Goal: Ask a question

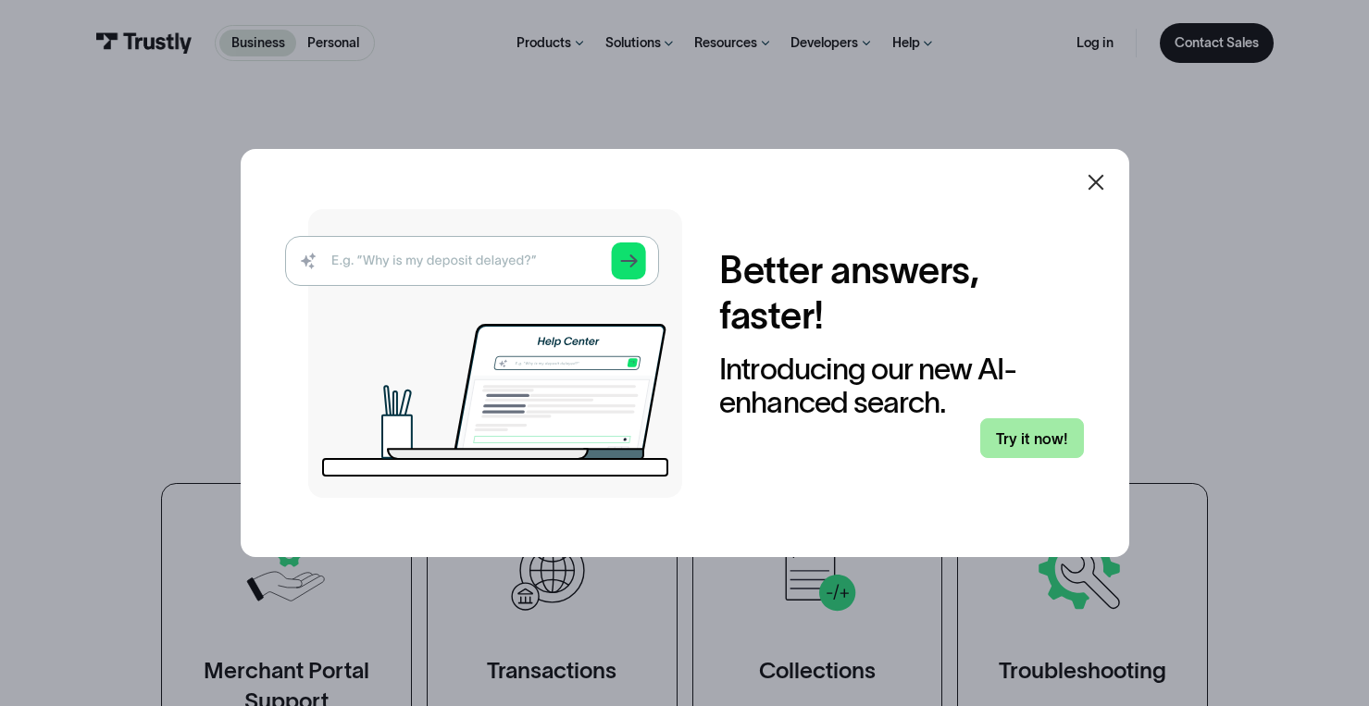
drag, startPoint x: 1046, startPoint y: 414, endPoint x: 1049, endPoint y: 423, distance: 9.7
click at [1049, 423] on div "Better answers, faster! Introducing our new AI-enhanced search. Try it now!" at bounding box center [901, 353] width 365 height 210
click at [1116, 172] on div at bounding box center [1096, 182] width 44 height 44
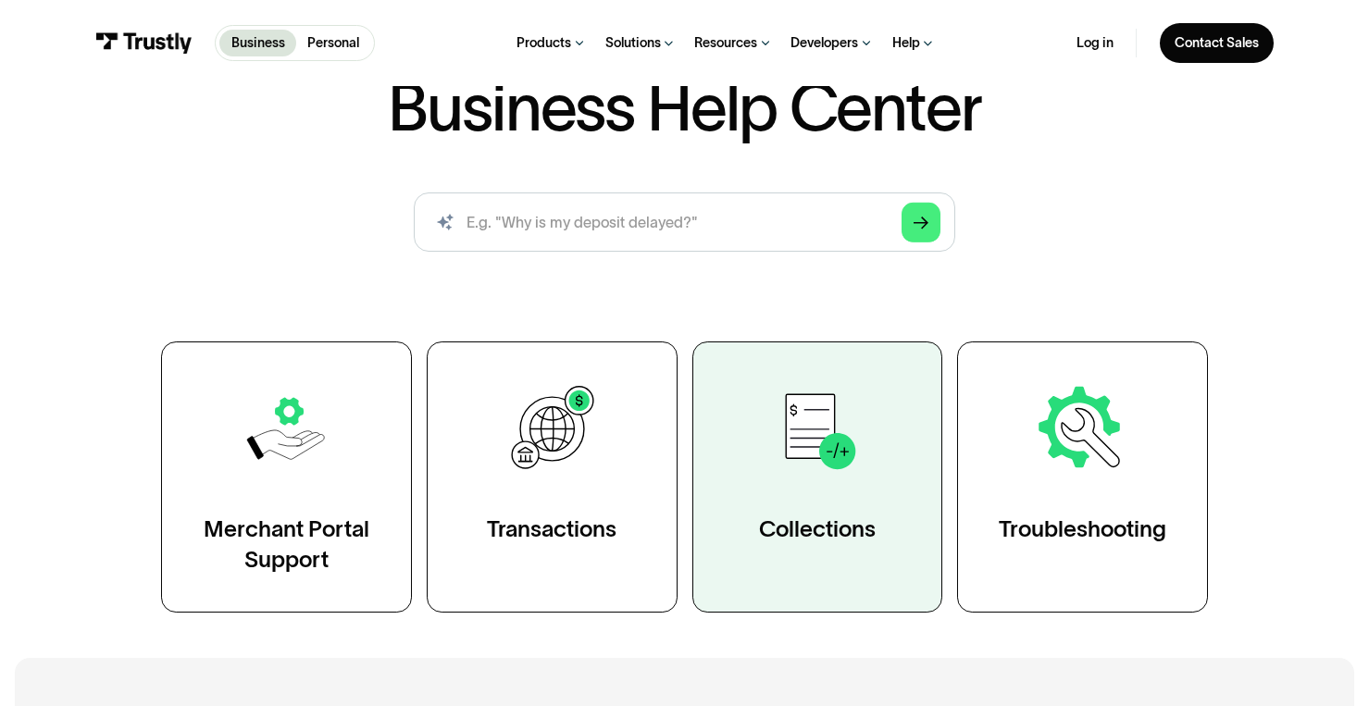
scroll to position [356, 0]
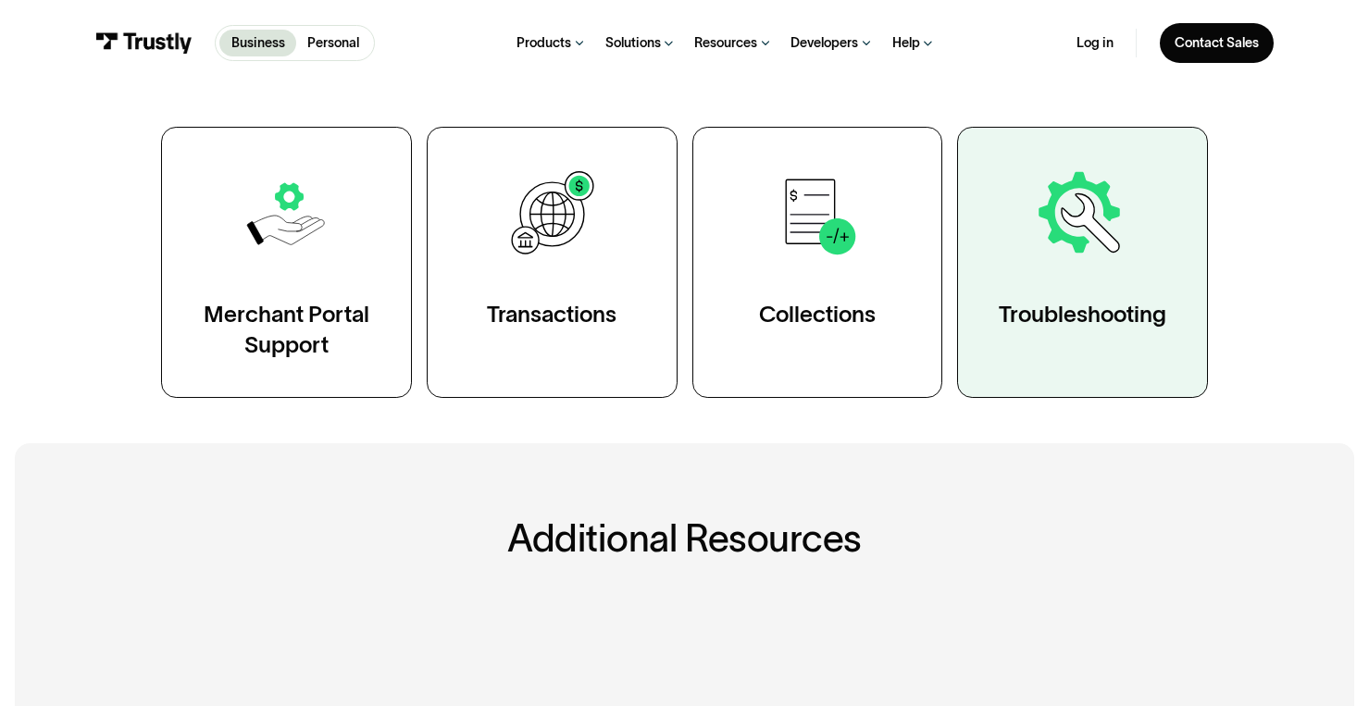
click at [1053, 362] on link "Troubleshooting" at bounding box center [1082, 262] width 251 height 271
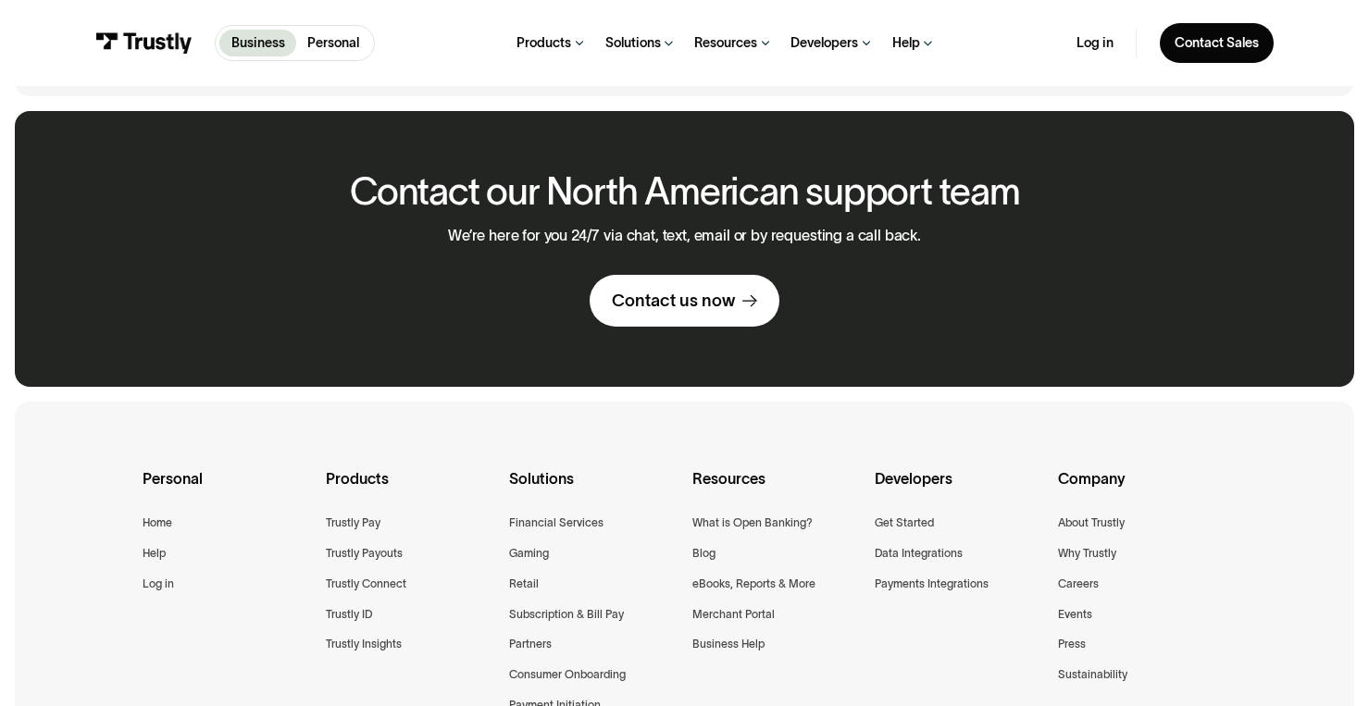
scroll to position [2479, 0]
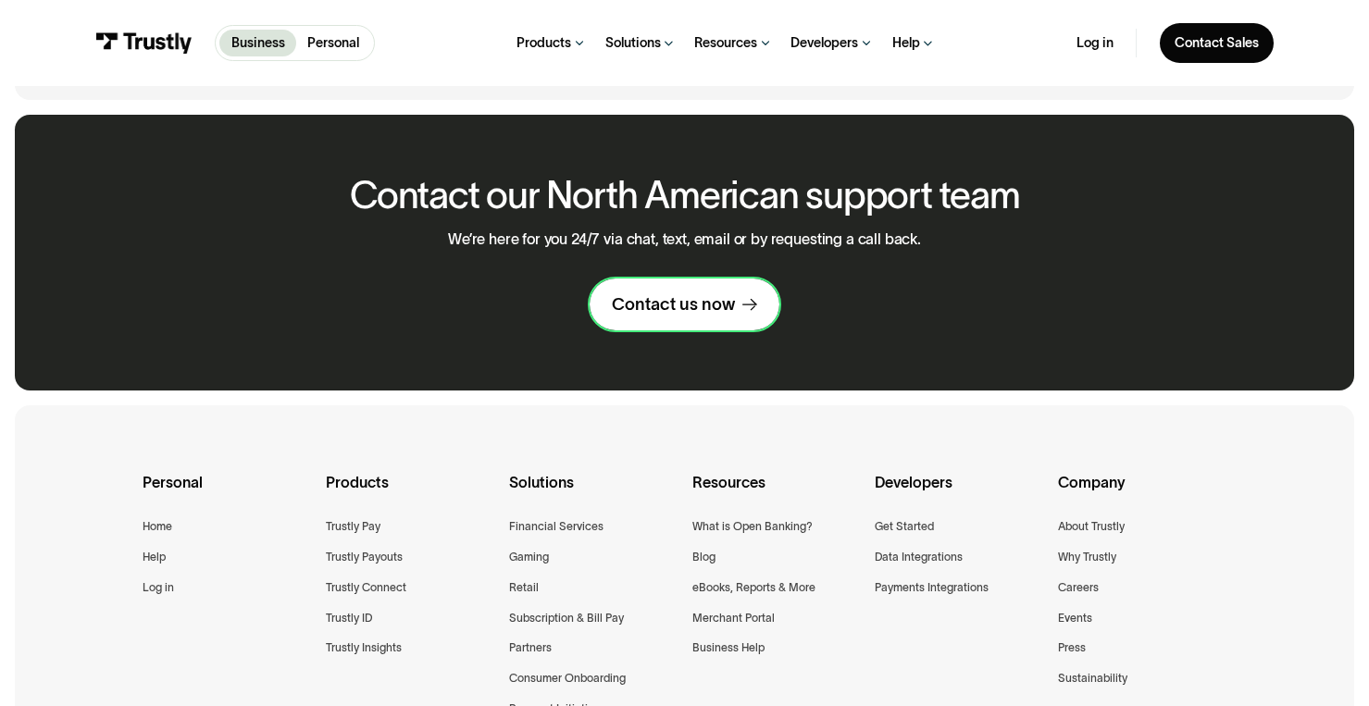
click at [718, 316] on div "Contact us now" at bounding box center [673, 305] width 123 height 22
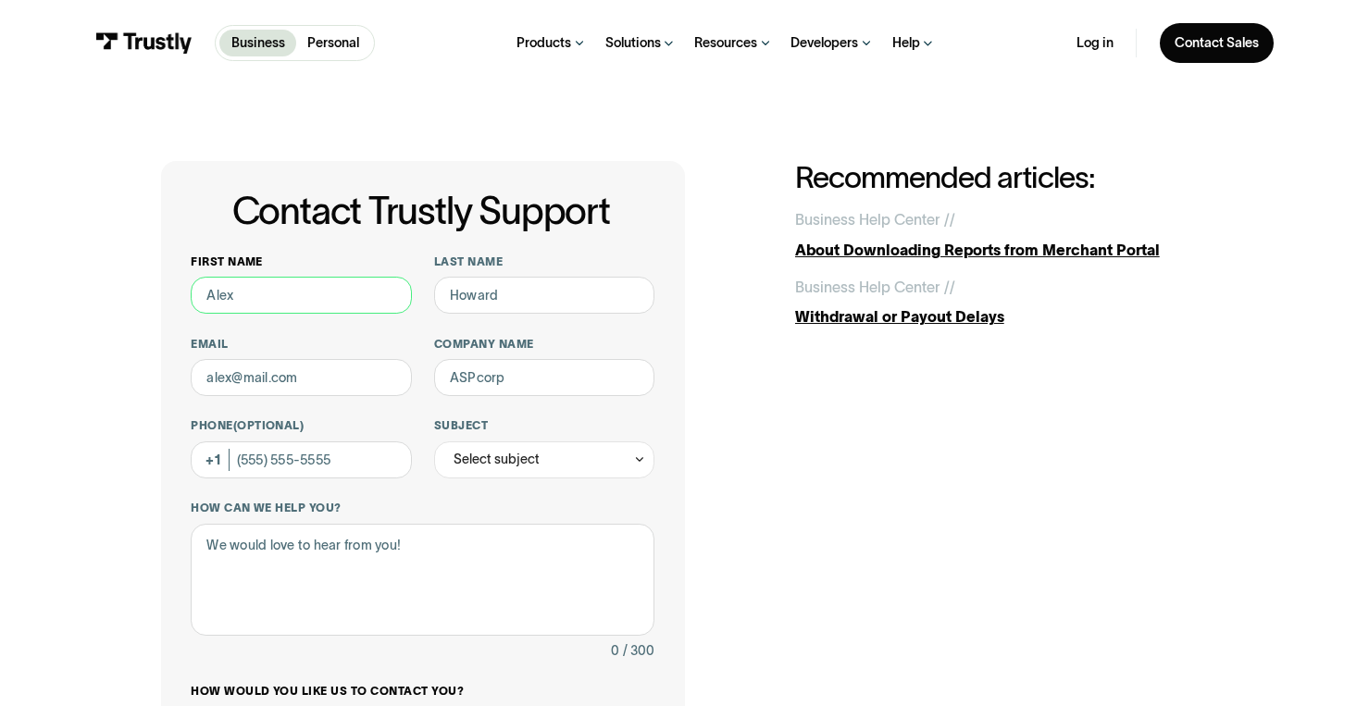
click at [324, 289] on input "First name" at bounding box center [301, 295] width 220 height 37
click at [1014, 430] on div "Contact Trustly Support First name Last name Email Company name Phone (Optional…" at bounding box center [684, 590] width 1047 height 858
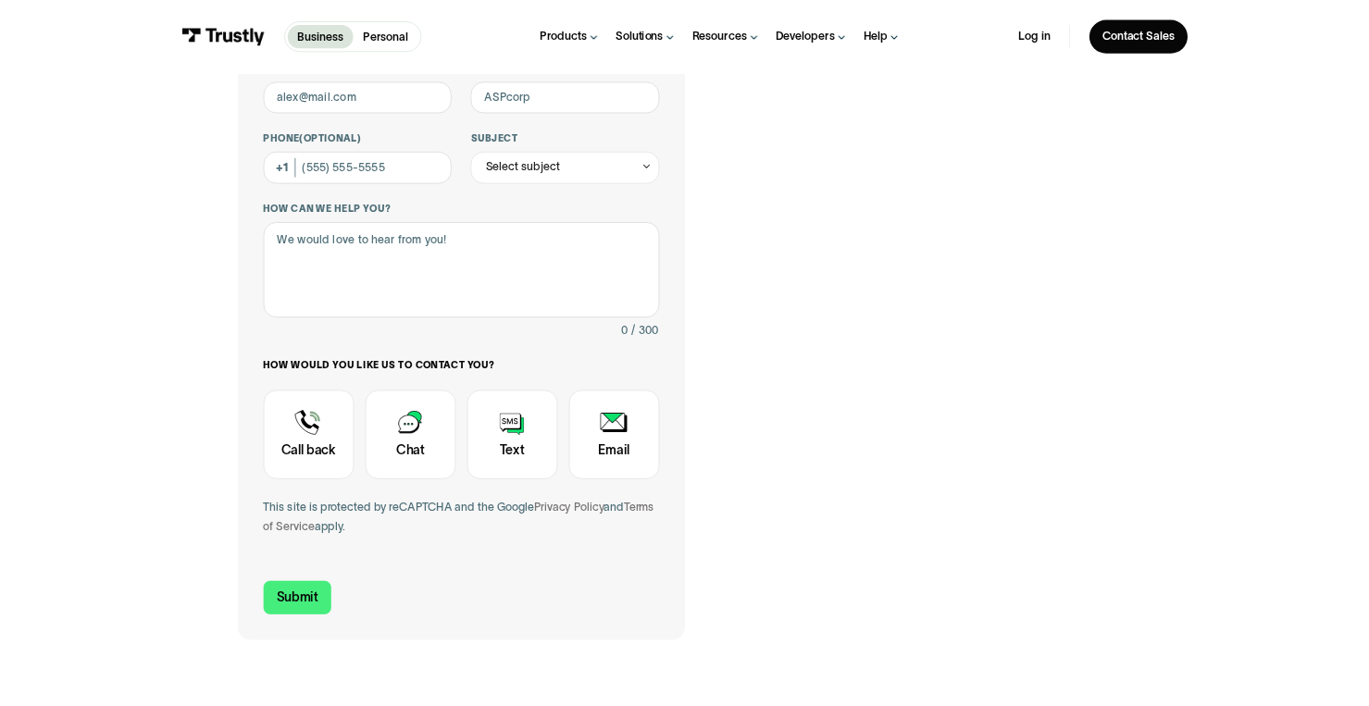
scroll to position [257, 0]
